Goal: Task Accomplishment & Management: Manage account settings

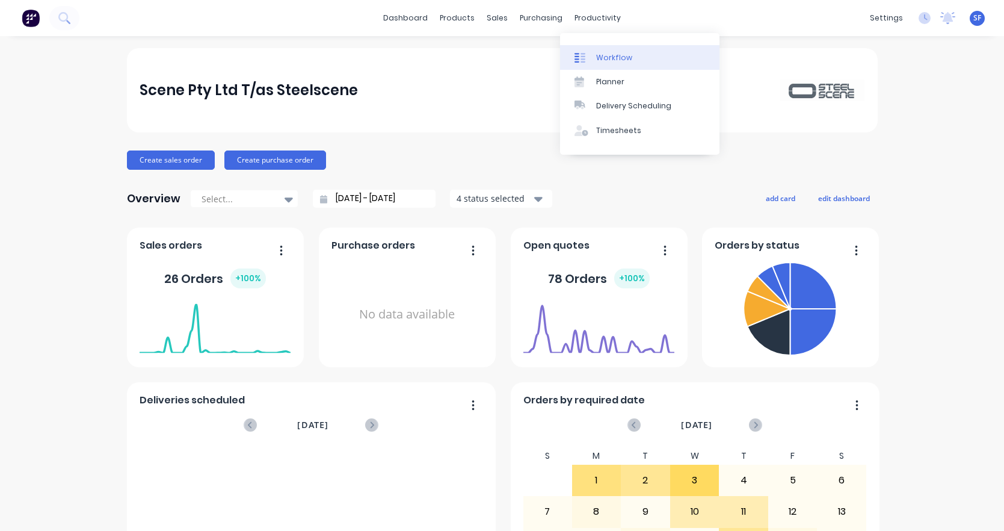
click at [625, 59] on div "Workflow" at bounding box center [614, 57] width 36 height 11
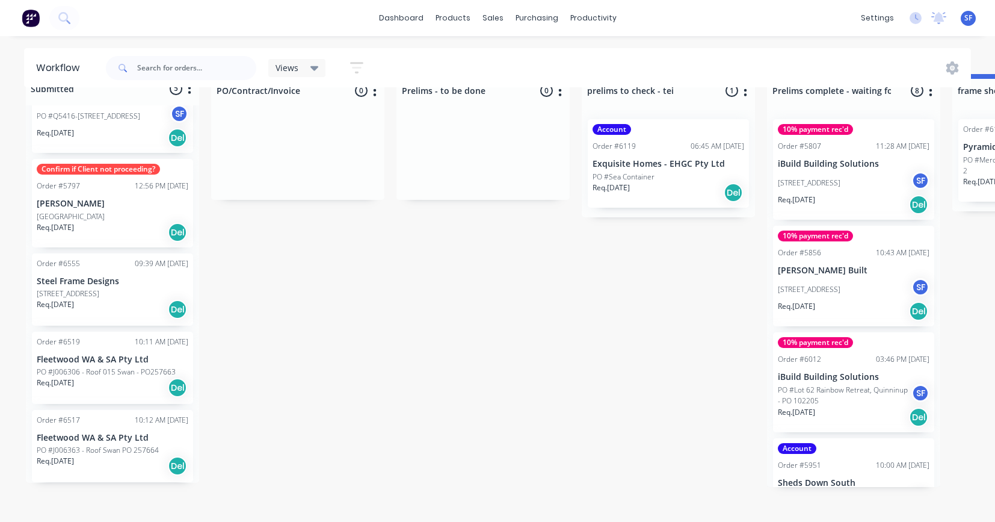
scroll to position [52, 0]
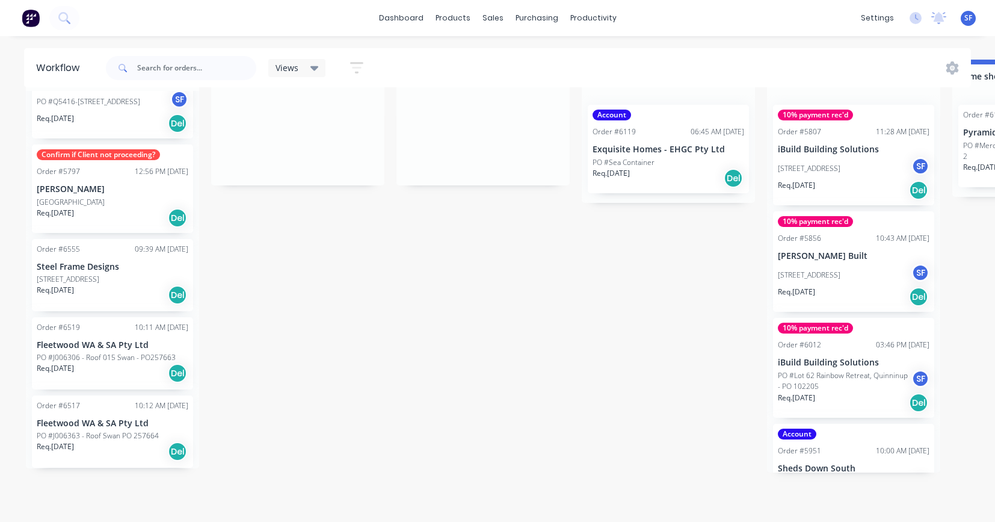
click at [132, 431] on p "PO #J006363 - Roof Swan PO 257664" at bounding box center [98, 435] width 122 height 11
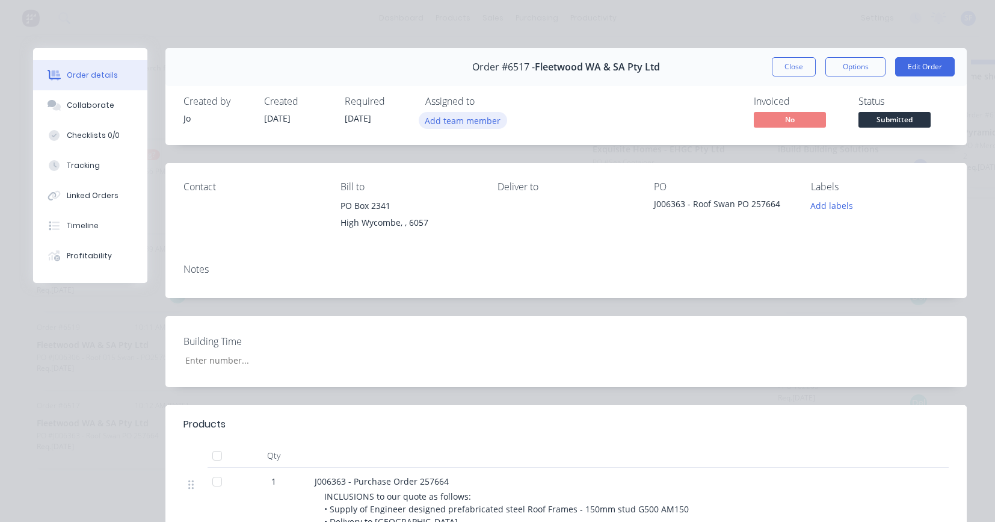
click at [457, 119] on button "Add team member" at bounding box center [463, 120] width 88 height 16
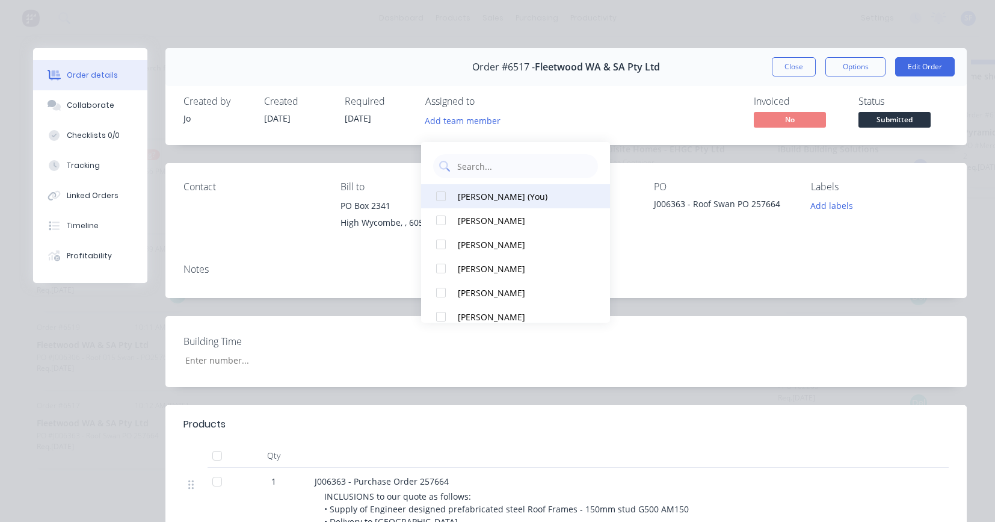
click at [490, 190] on div "[PERSON_NAME] (You)" at bounding box center [521, 196] width 127 height 13
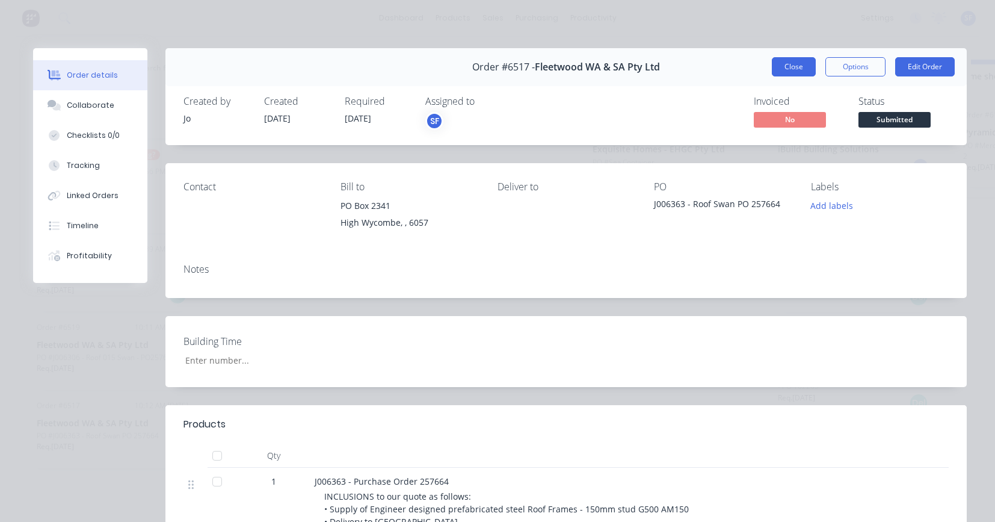
click at [793, 64] on button "Close" at bounding box center [794, 66] width 44 height 19
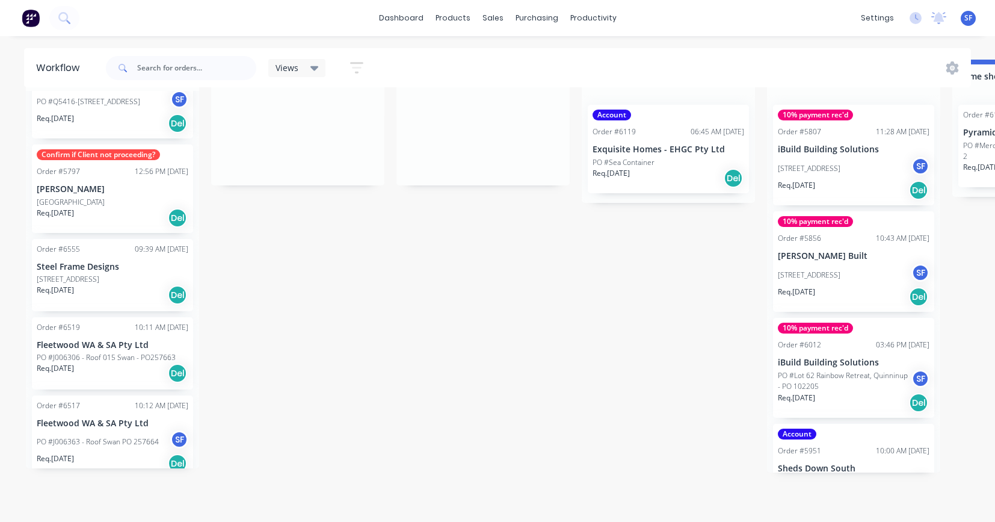
click at [129, 352] on p "PO #J006306 - Roof 015 Swan - PO257663" at bounding box center [106, 357] width 139 height 11
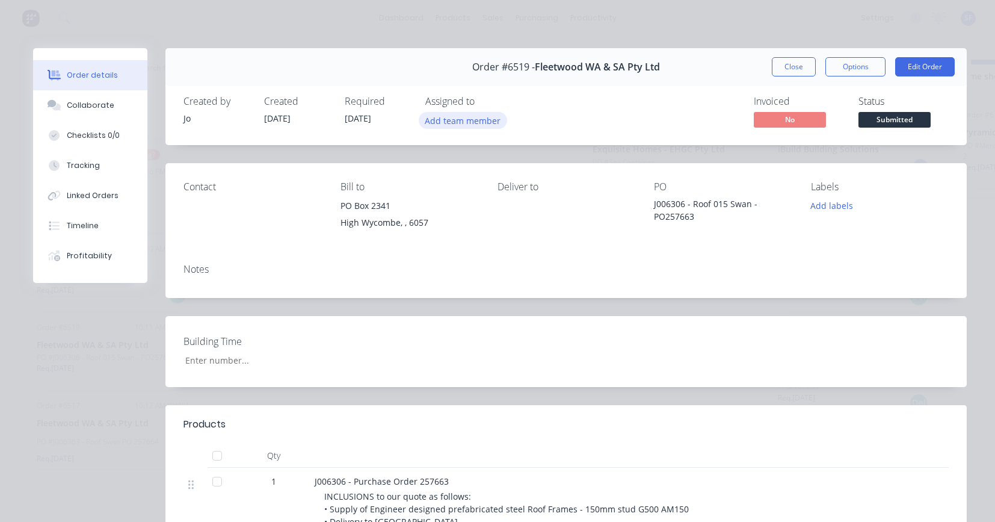
click at [473, 120] on button "Add team member" at bounding box center [463, 120] width 88 height 16
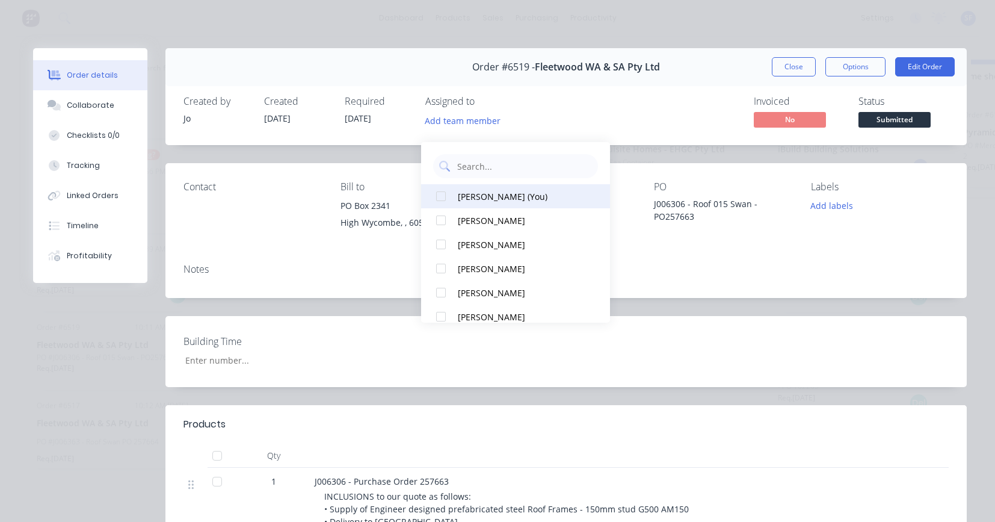
click at [480, 190] on div "[PERSON_NAME] (You)" at bounding box center [521, 196] width 127 height 13
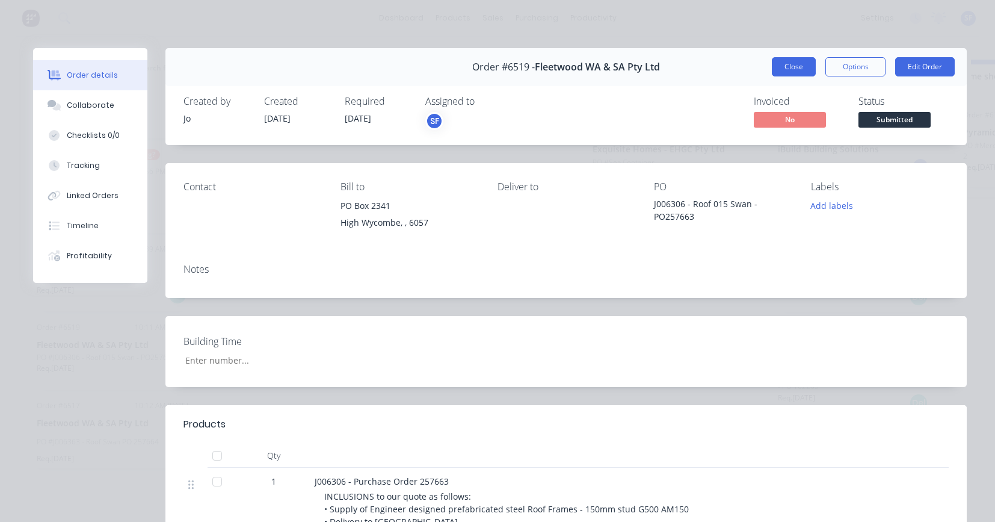
click at [785, 63] on button "Close" at bounding box center [794, 66] width 44 height 19
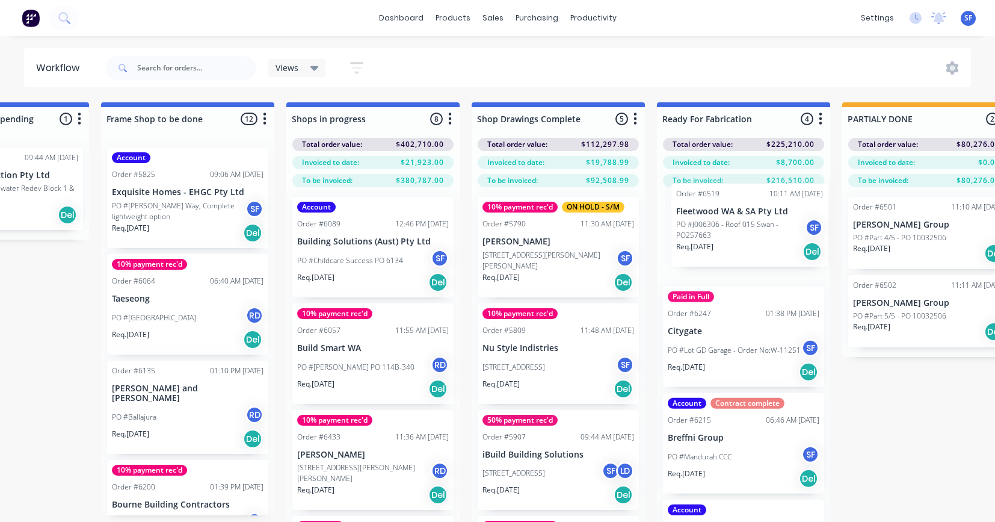
scroll to position [0, 1039]
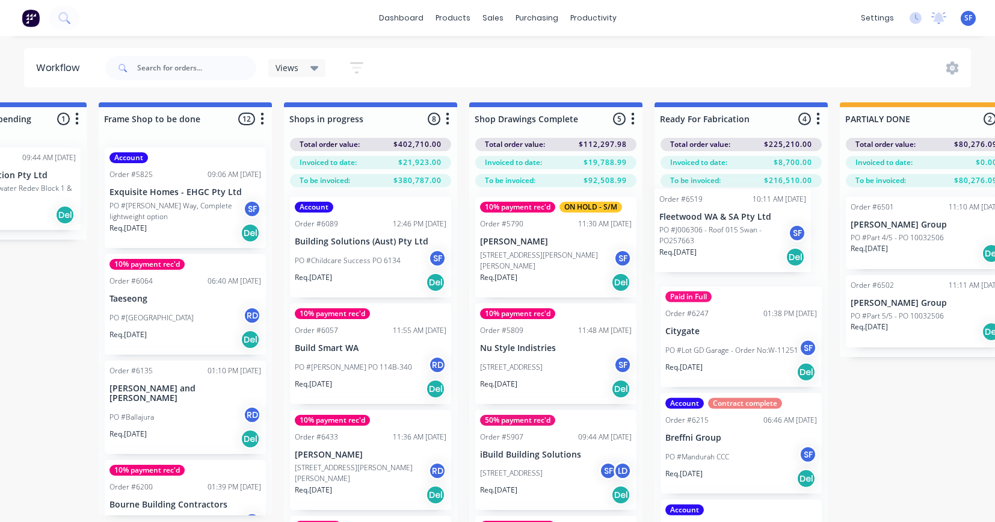
drag, startPoint x: 79, startPoint y: 327, endPoint x: 710, endPoint y: 230, distance: 637.5
click at [710, 230] on div "Submitted 5 Status colour #273444 hex #273444 Save Cancel Summaries Total order…" at bounding box center [479, 333] width 3054 height 462
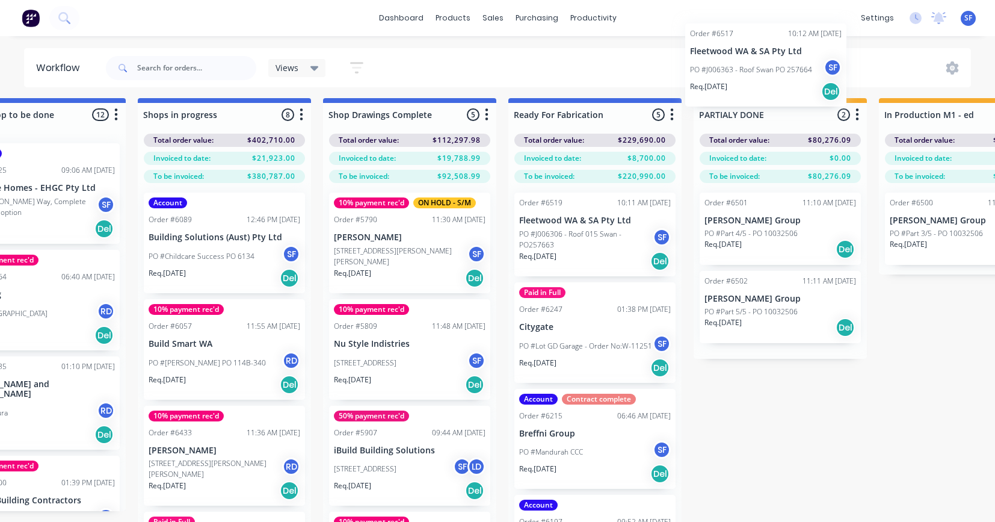
scroll to position [0, 1186]
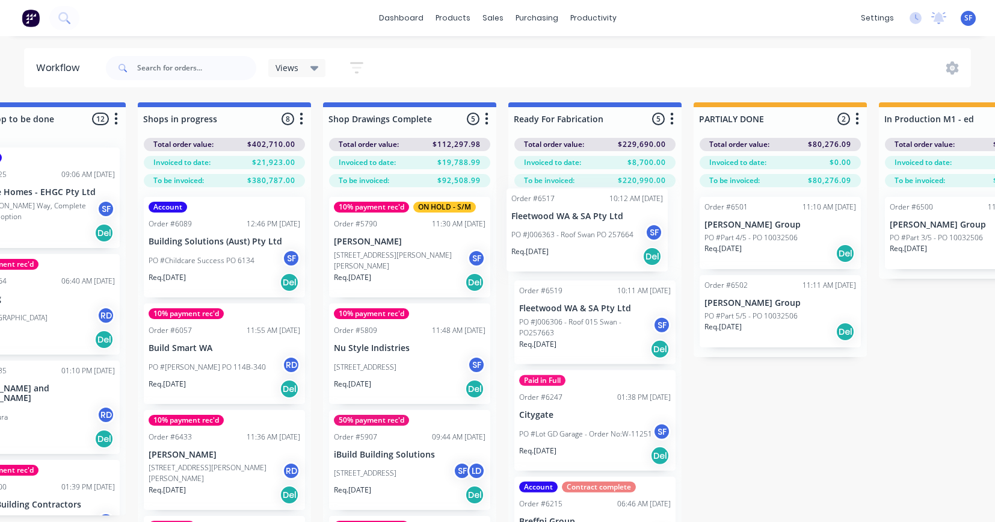
drag, startPoint x: 79, startPoint y: 417, endPoint x: 567, endPoint y: 235, distance: 520.4
click at [567, 235] on div "Submitted 4 Status colour #273444 hex #273444 Save Cancel Summaries Total order…" at bounding box center [332, 333] width 3054 height 462
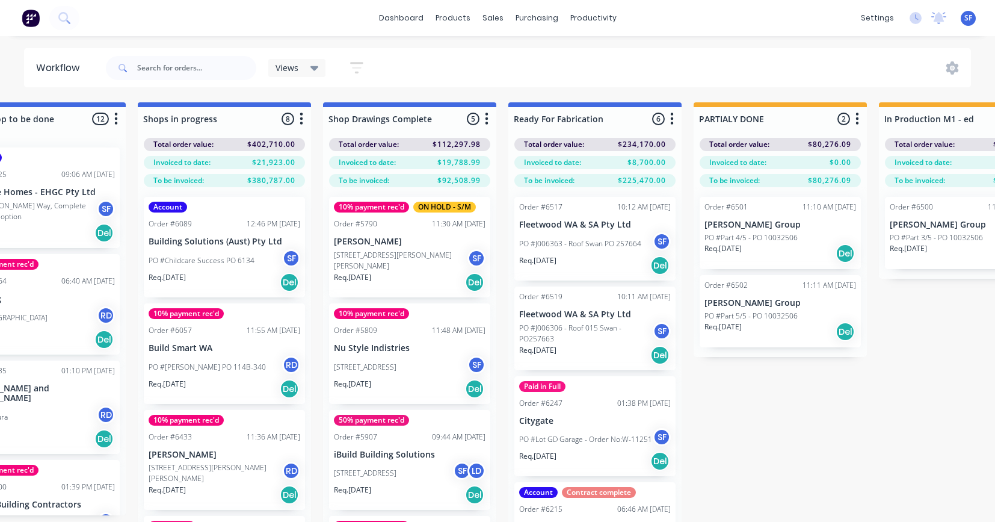
click at [802, 415] on div "Submitted 3 Status colour #273444 hex #273444 Save Cancel Summaries Total order…" at bounding box center [332, 333] width 3054 height 462
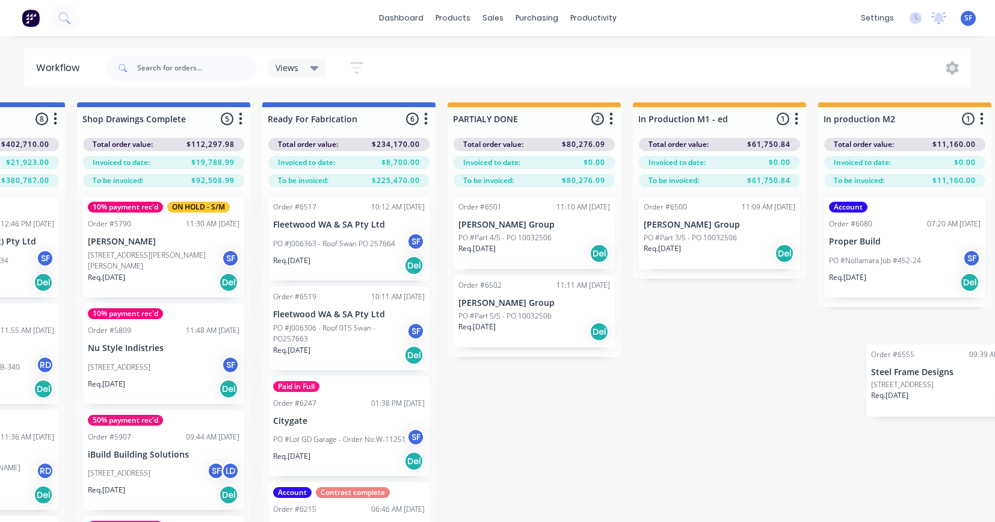
scroll to position [0, 1469]
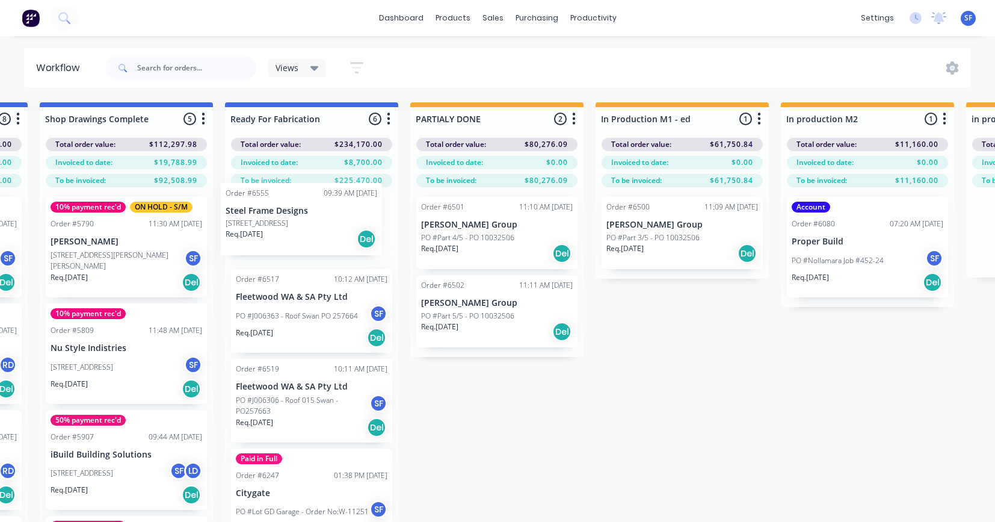
drag, startPoint x: 104, startPoint y: 375, endPoint x: 297, endPoint y: 214, distance: 251.7
click at [297, 214] on div "Submitted 3 Status colour #273444 hex #273444 Save Cancel Summaries Total order…" at bounding box center [49, 333] width 3054 height 462
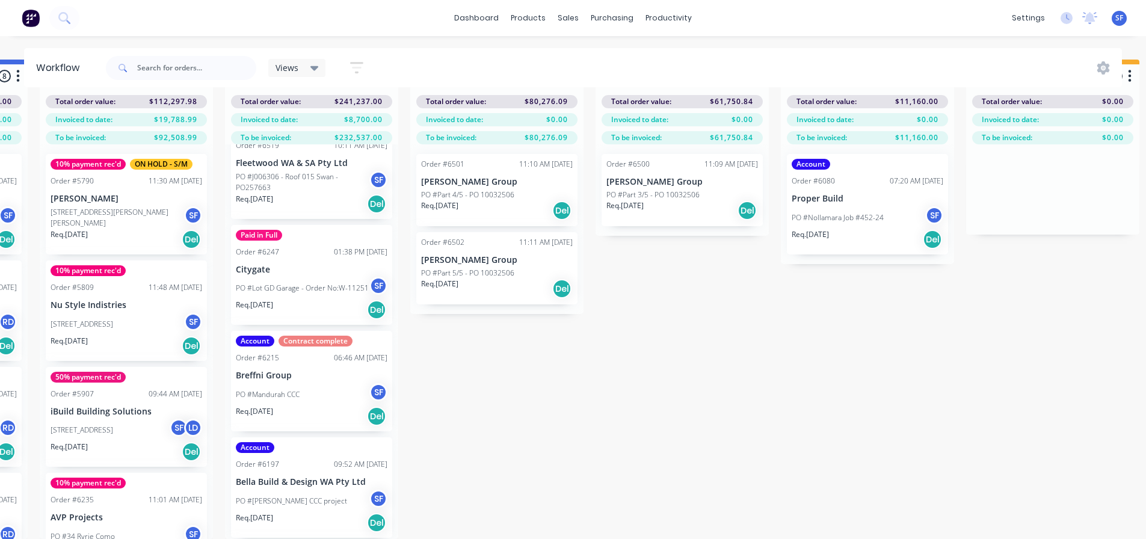
scroll to position [276, 0]
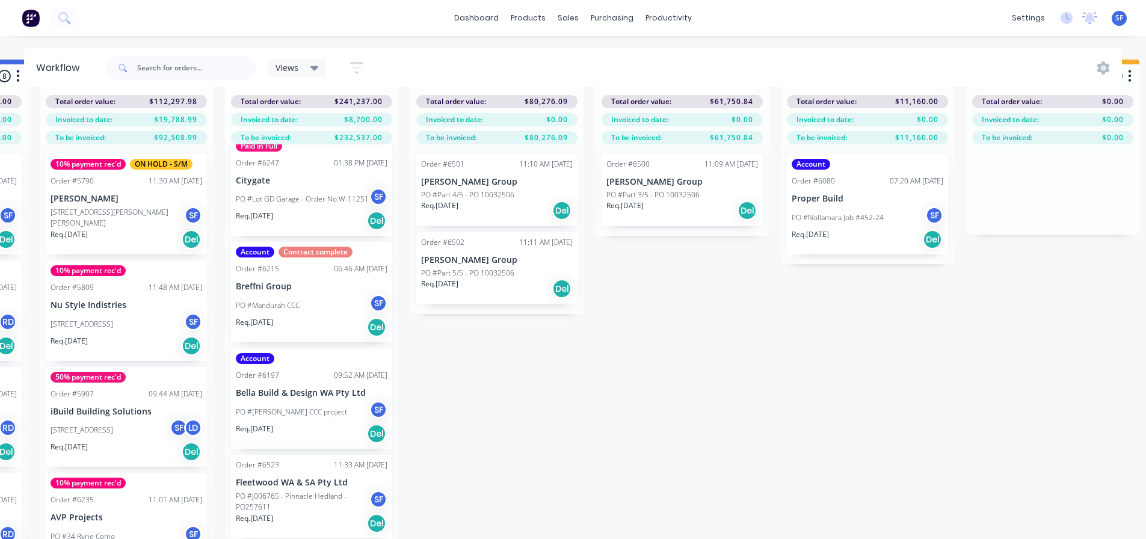
click at [291, 494] on p "PO #J006765 - Pinnacle Hedland - PO257611" at bounding box center [303, 502] width 134 height 22
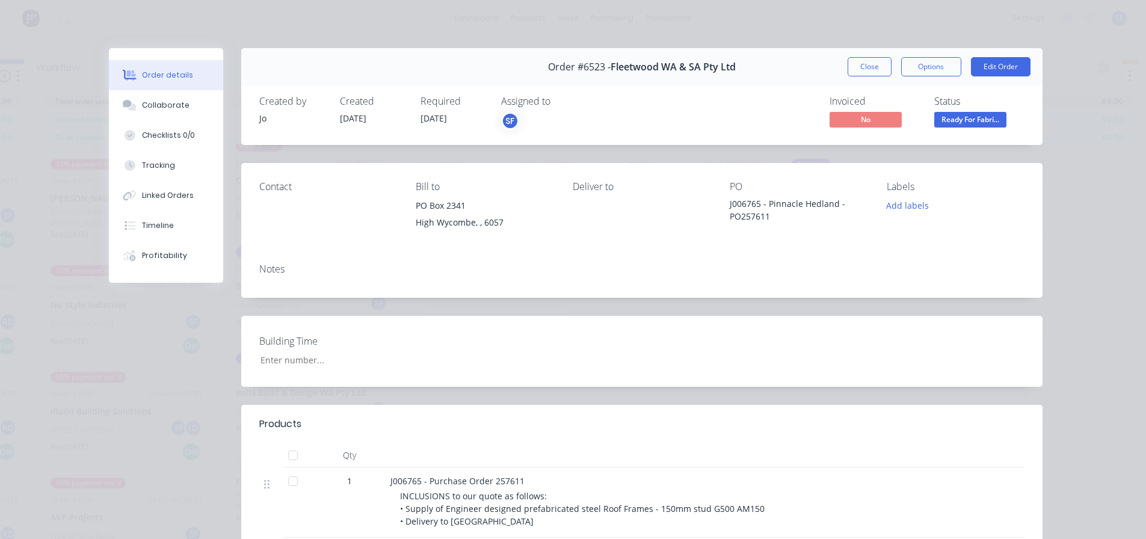
click at [436, 120] on span "[DATE]" at bounding box center [434, 118] width 26 height 11
click at [437, 105] on div "Required" at bounding box center [454, 101] width 66 height 11
click at [993, 67] on button "Edit Order" at bounding box center [1001, 66] width 60 height 19
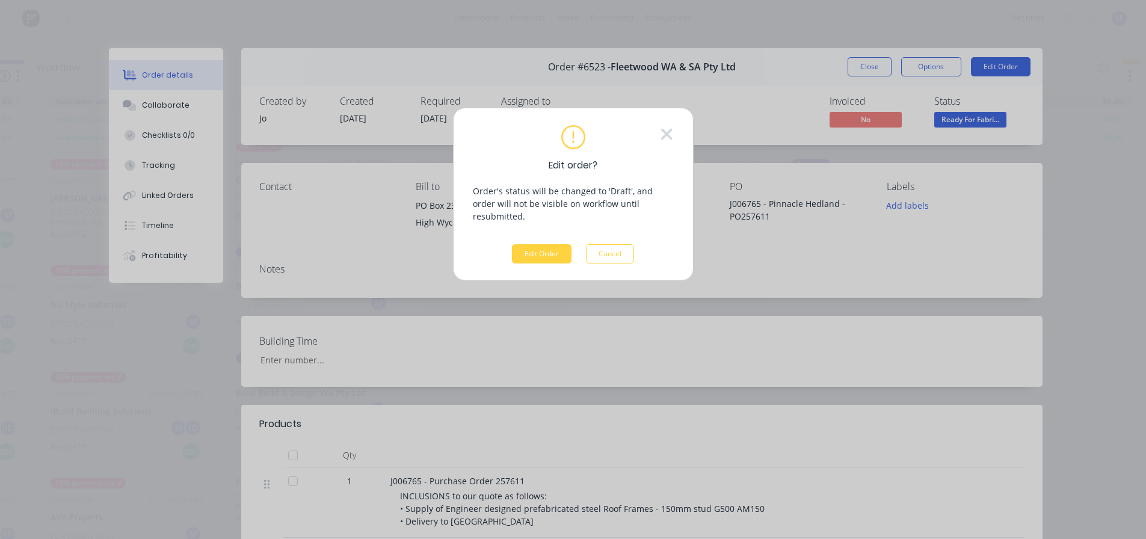
scroll to position [43, 1469]
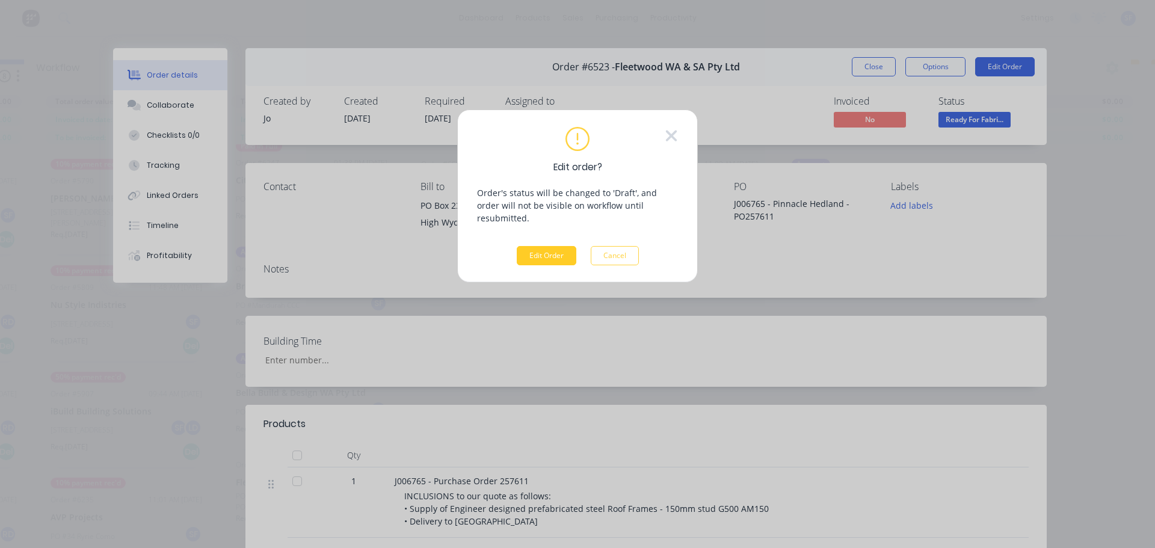
click at [540, 247] on button "Edit Order" at bounding box center [547, 255] width 60 height 19
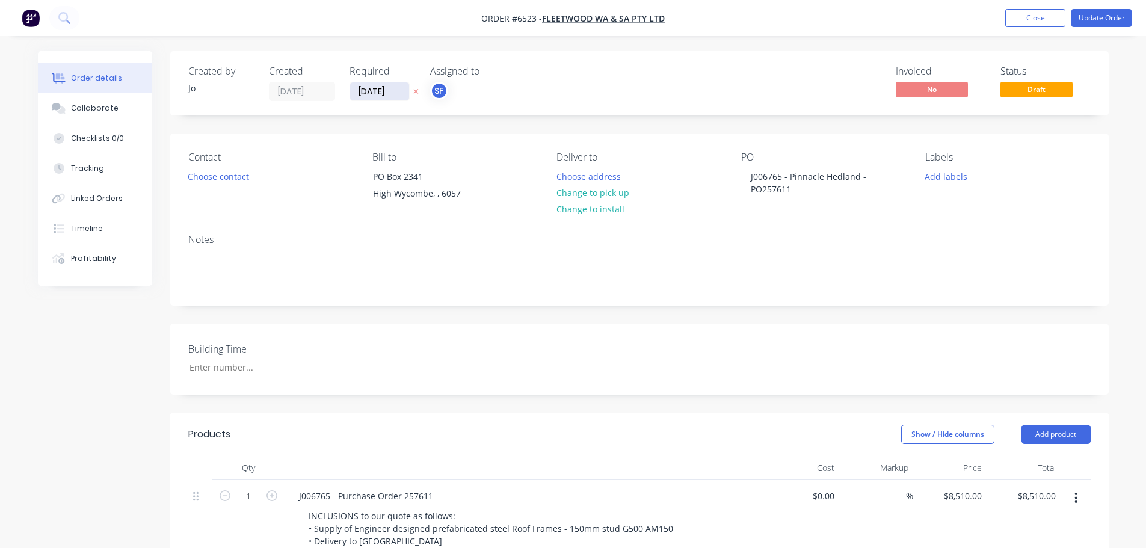
click at [386, 96] on input "[DATE]" at bounding box center [379, 91] width 59 height 18
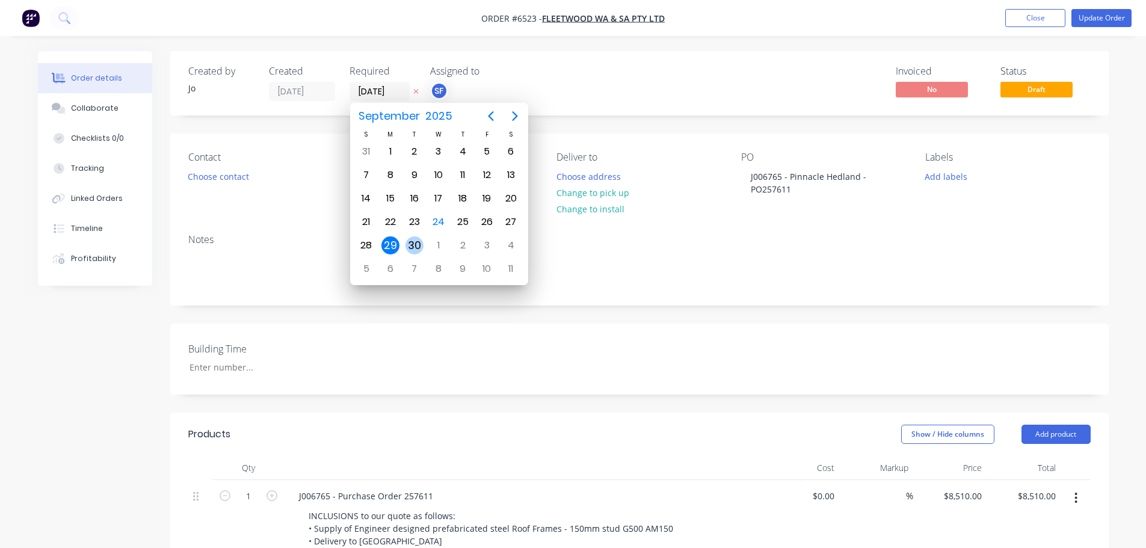
click at [417, 240] on div "30" at bounding box center [415, 246] width 18 height 18
type input "[DATE]"
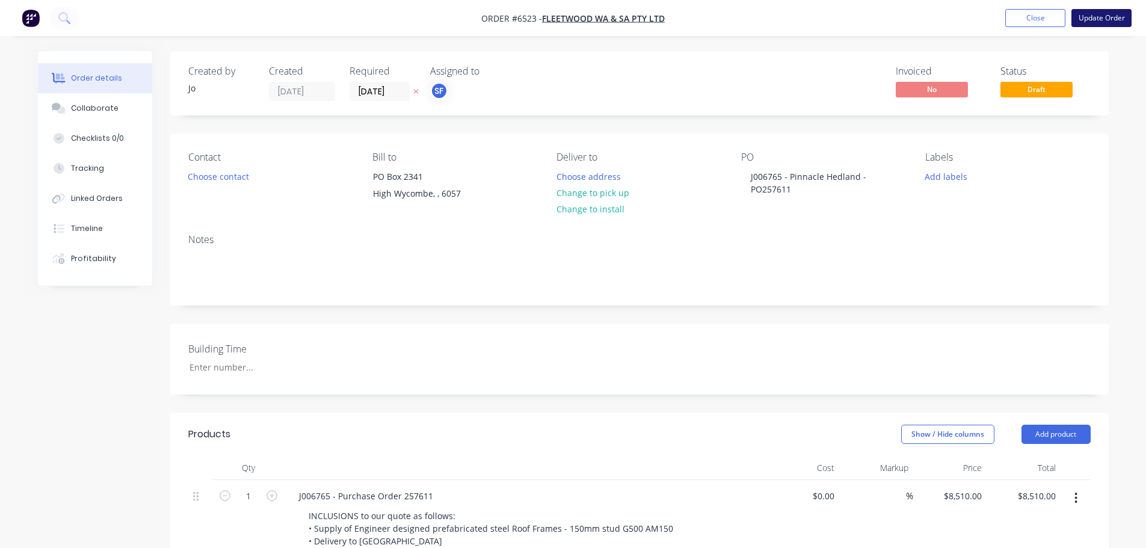
click at [1004, 19] on button "Update Order" at bounding box center [1102, 18] width 60 height 18
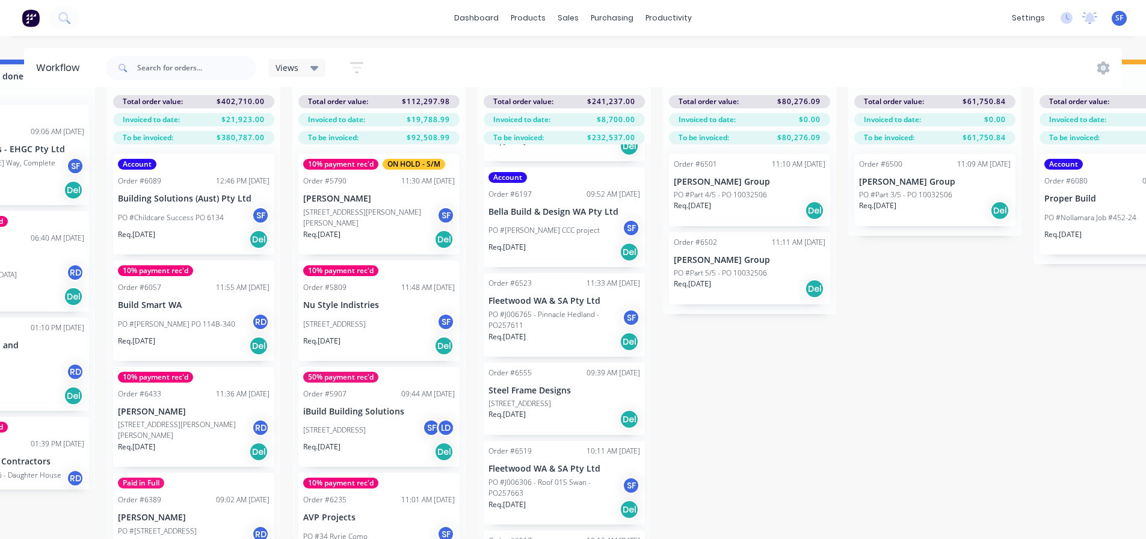
scroll to position [276, 0]
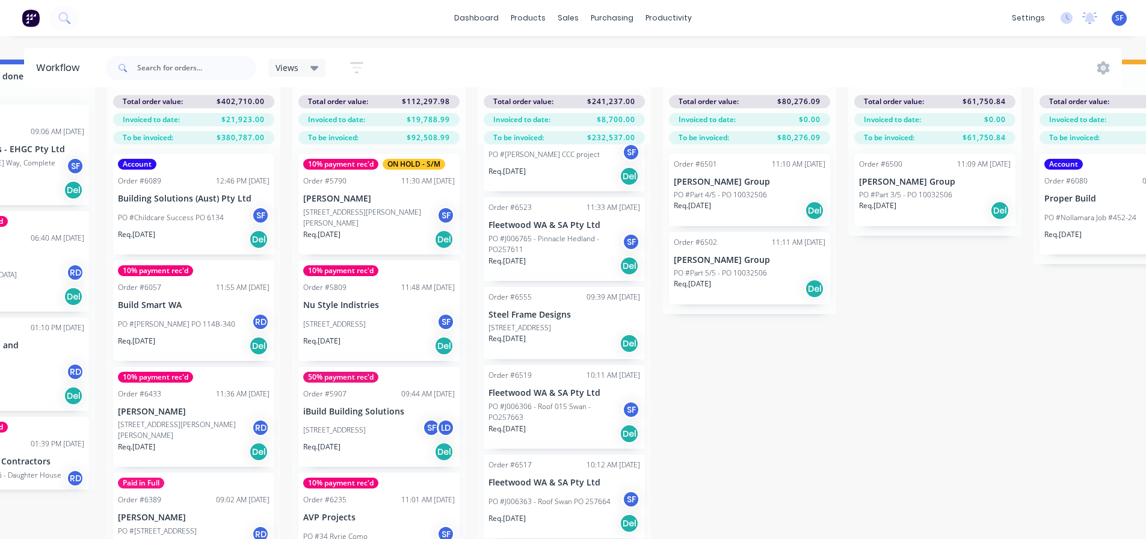
click at [577, 401] on p "PO #J006306 - Roof 015 Swan - PO257663" at bounding box center [556, 412] width 134 height 22
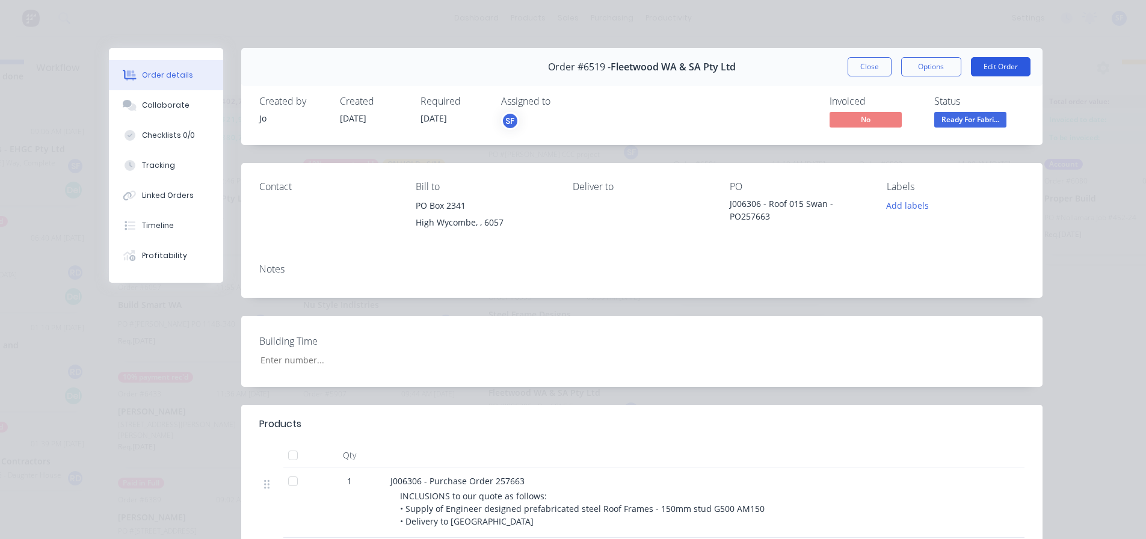
click at [994, 67] on button "Edit Order" at bounding box center [1001, 66] width 60 height 19
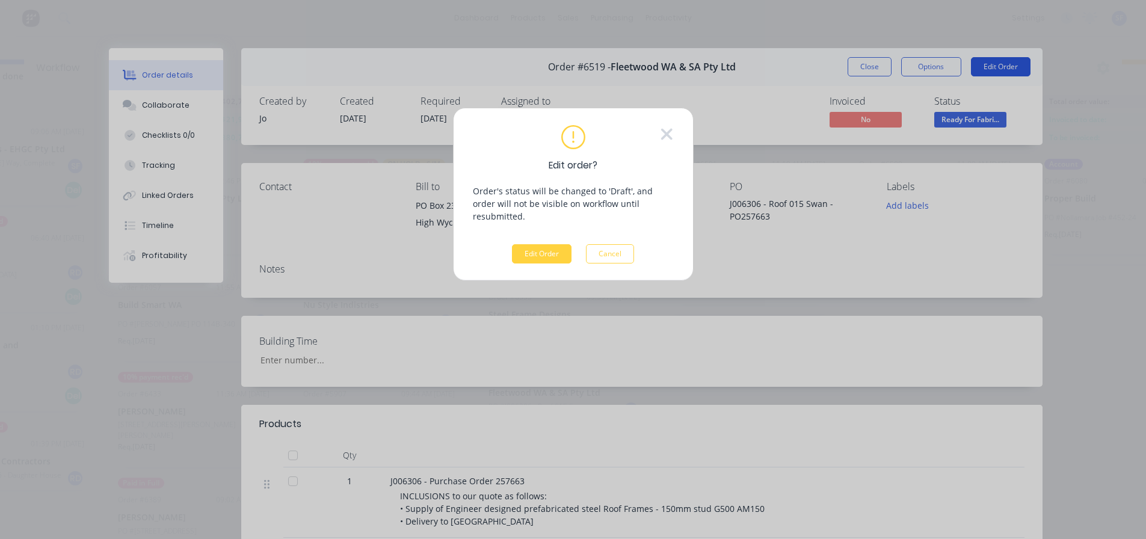
scroll to position [43, 1216]
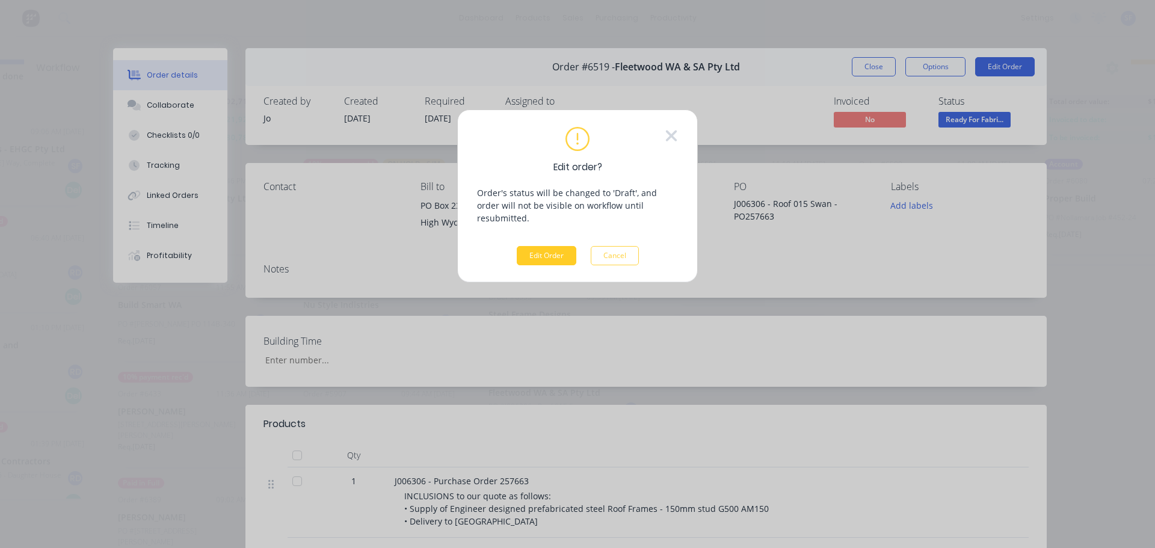
click at [549, 246] on button "Edit Order" at bounding box center [547, 255] width 60 height 19
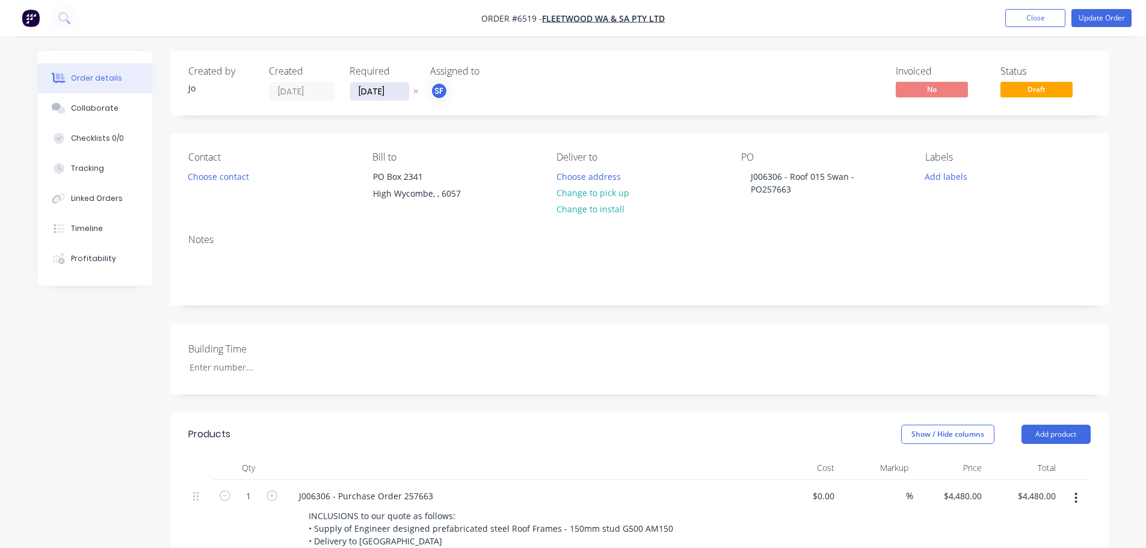
click at [390, 99] on input "[DATE]" at bounding box center [379, 91] width 59 height 18
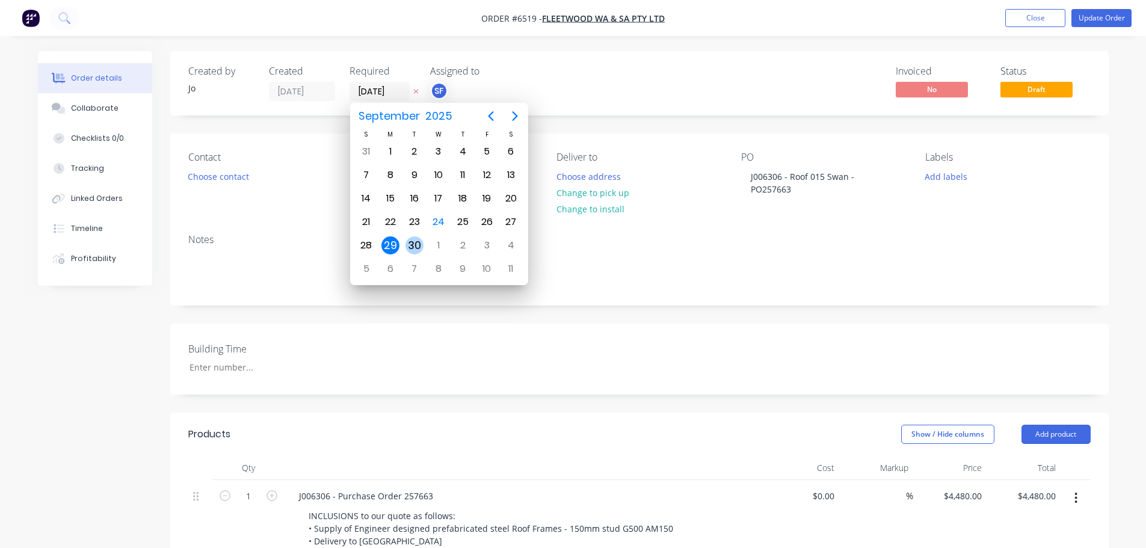
click at [421, 237] on div "30" at bounding box center [415, 245] width 24 height 23
type input "[DATE]"
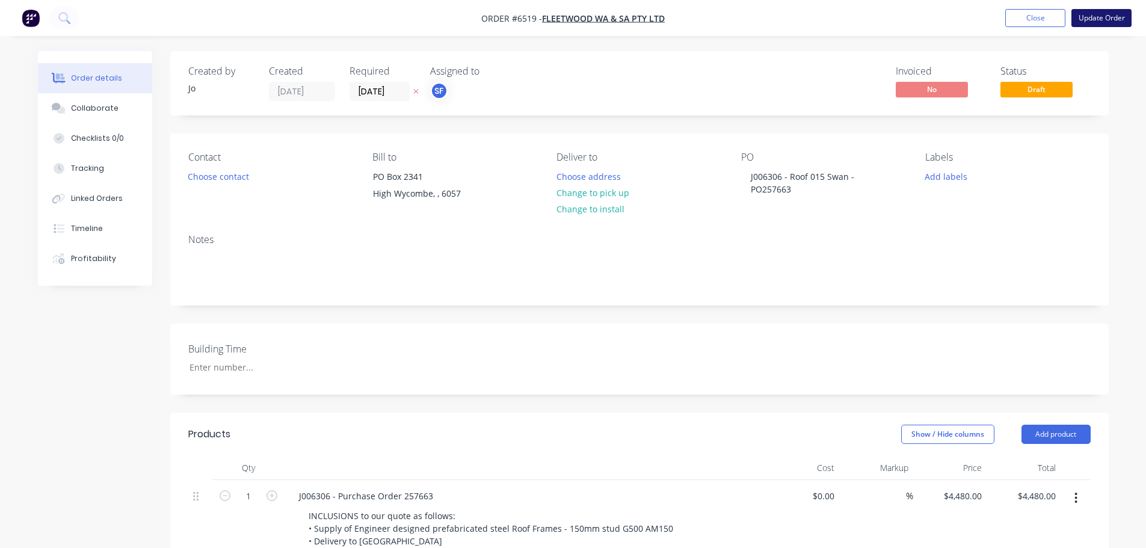
click at [1004, 20] on button "Update Order" at bounding box center [1102, 18] width 60 height 18
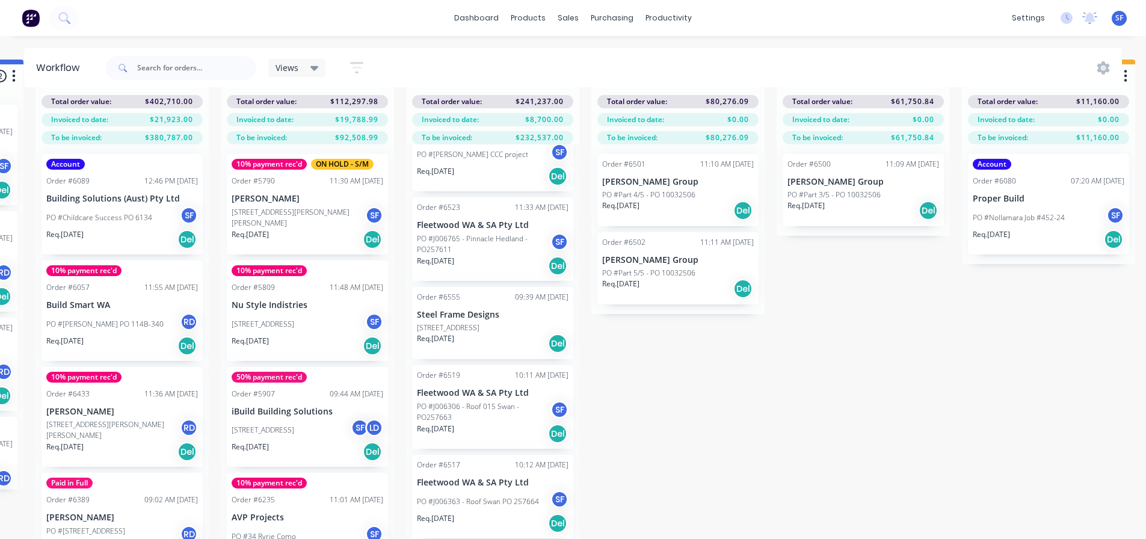
scroll to position [275, 0]
drag, startPoint x: 497, startPoint y: 217, endPoint x: 495, endPoint y: 303, distance: 85.5
click at [495, 303] on div "Paid in Full Order #6247 01:38 PM [DATE] Citygate PO #Lot GD Garage - Order No:…" at bounding box center [492, 341] width 173 height 395
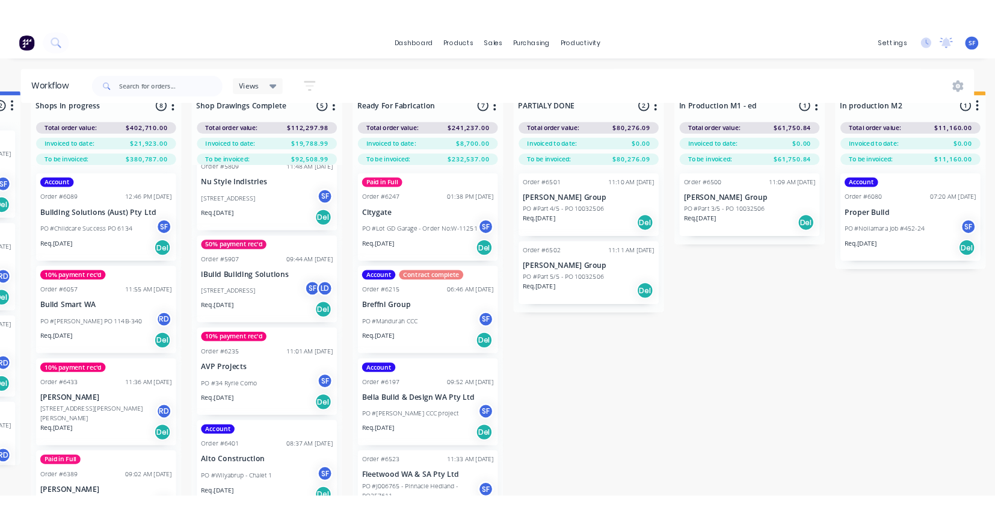
scroll to position [52, 1288]
